Goal: Check status: Check status

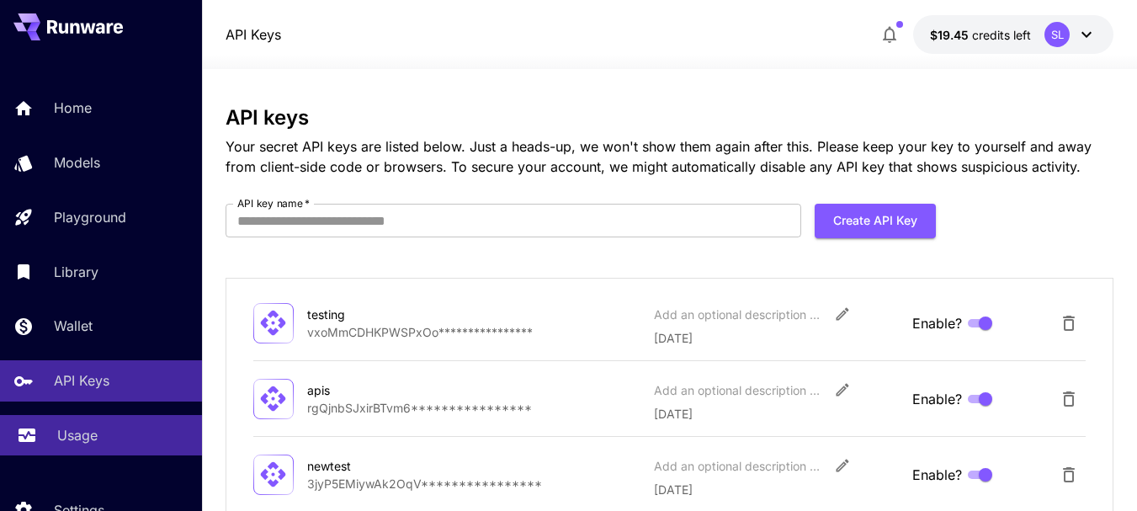
click at [68, 428] on p "Usage" at bounding box center [77, 435] width 40 height 20
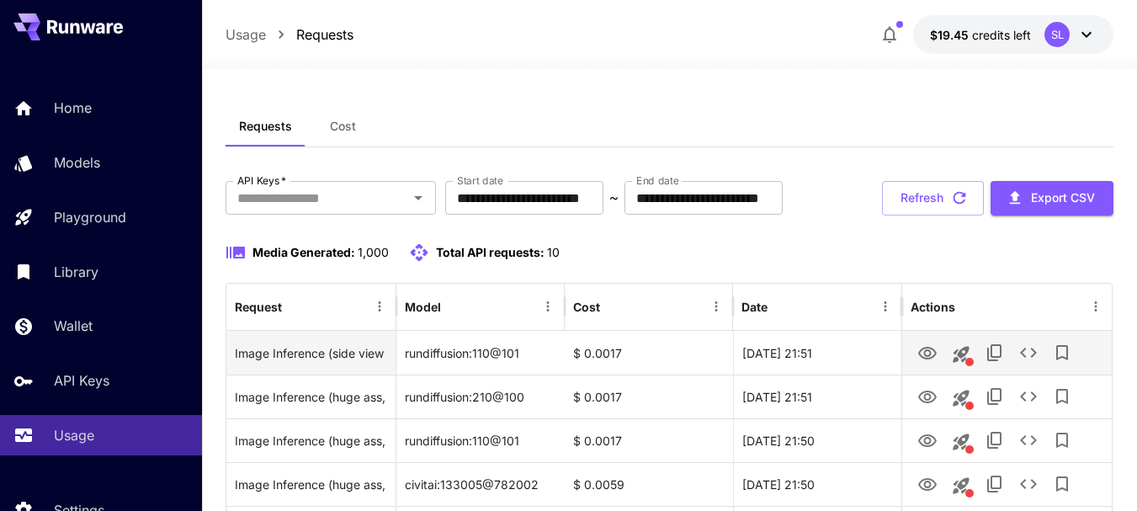
scroll to position [168, 0]
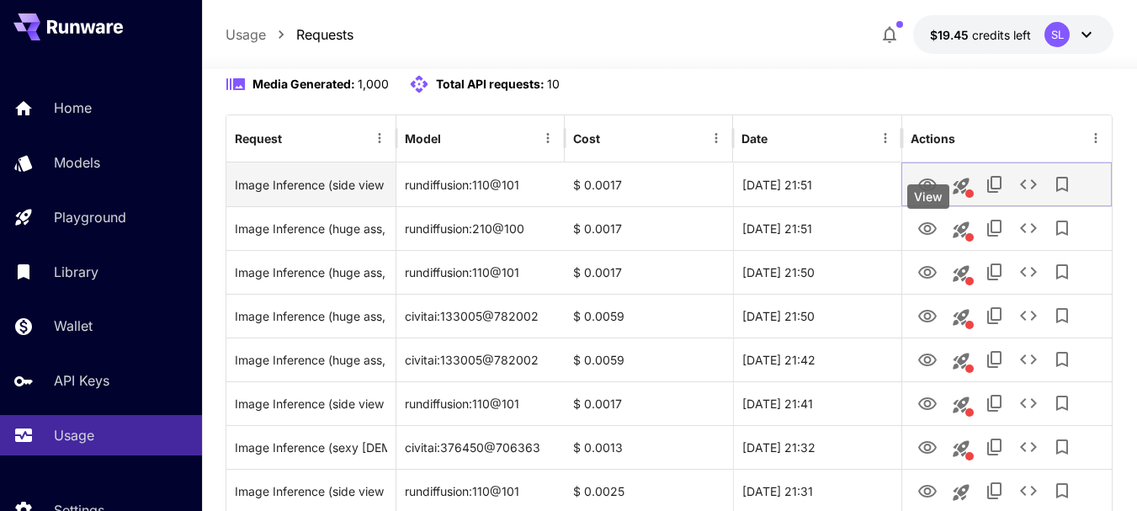
click at [941, 201] on button "View" at bounding box center [927, 184] width 34 height 34
click at [933, 195] on icon "View" at bounding box center [927, 185] width 20 height 20
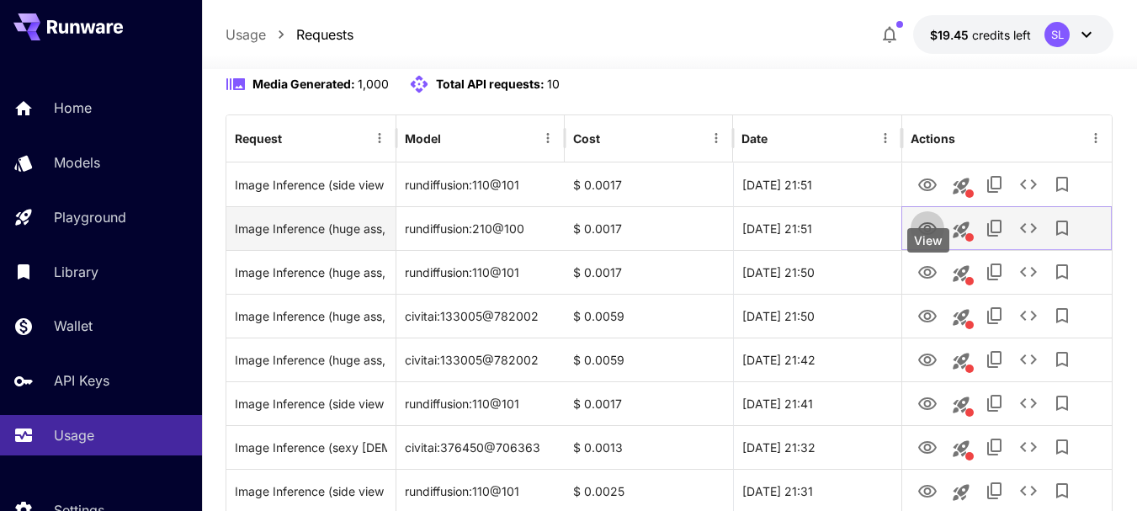
click at [934, 245] on button "View" at bounding box center [927, 227] width 34 height 34
click at [915, 245] on button "View" at bounding box center [927, 227] width 34 height 34
click at [933, 239] on icon "View" at bounding box center [927, 229] width 20 height 20
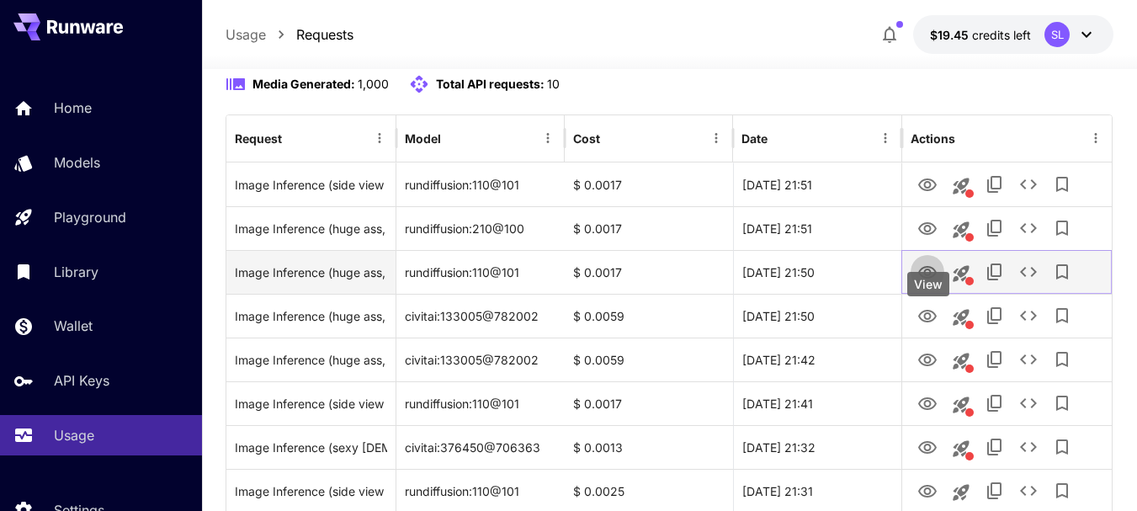
click at [929, 282] on link "View" at bounding box center [927, 271] width 20 height 21
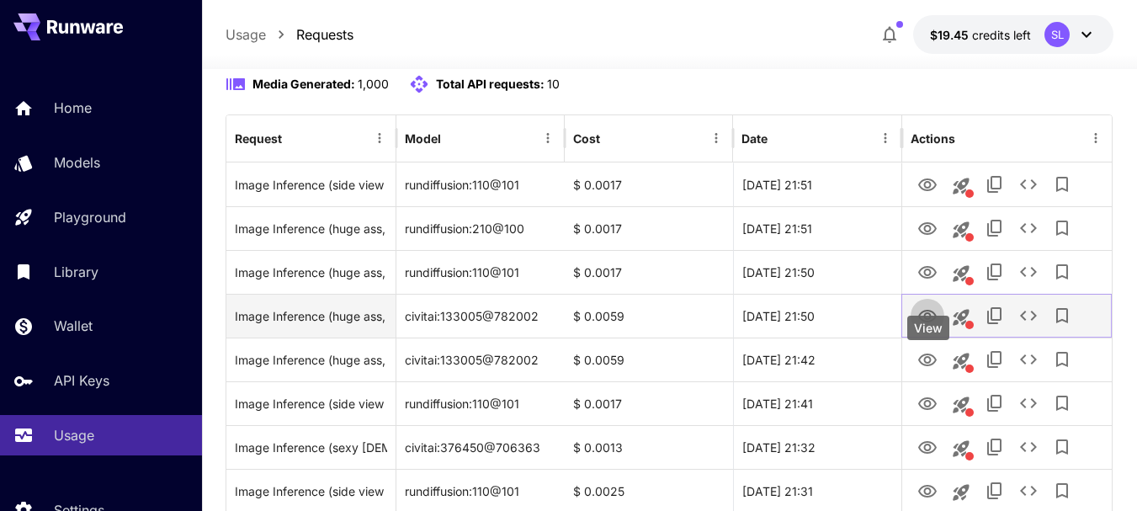
click at [926, 326] on icon "View" at bounding box center [927, 316] width 20 height 20
